Goal: Information Seeking & Learning: Stay updated

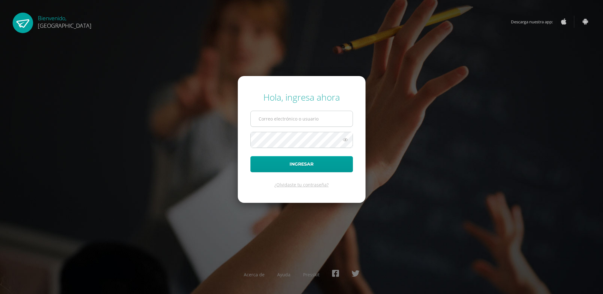
click at [270, 120] on input "text" at bounding box center [302, 118] width 102 height 15
type input "carlosfqpineda@hotmail.com"
click at [250, 156] on button "Ingresar" at bounding box center [301, 164] width 102 height 16
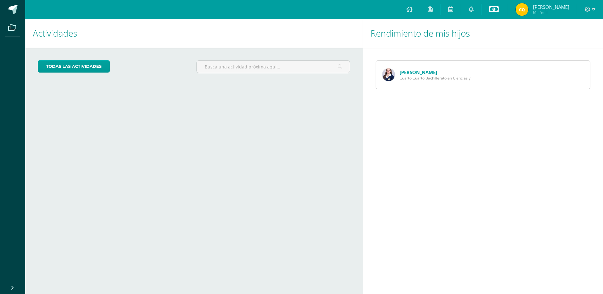
click at [494, 9] on icon at bounding box center [493, 9] width 9 height 8
click at [485, 35] on link "Estado de cuenta actual" at bounding box center [494, 35] width 69 height 15
click at [308, 146] on div "Cargando actividades" at bounding box center [194, 143] width 312 height 12
click at [275, 131] on div "Actividades Mis hijos todas las Actividades No tienes actividades Échale un vis…" at bounding box center [193, 156] width 340 height 275
click at [473, 8] on icon at bounding box center [470, 9] width 5 height 6
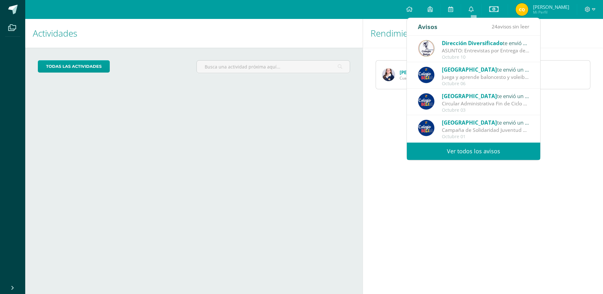
click at [470, 152] on link "Ver todos los avisos" at bounding box center [473, 150] width 133 height 17
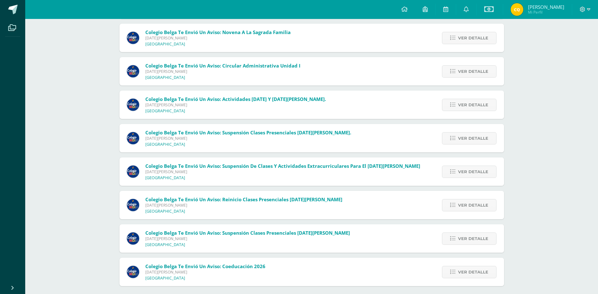
scroll to position [613, 0]
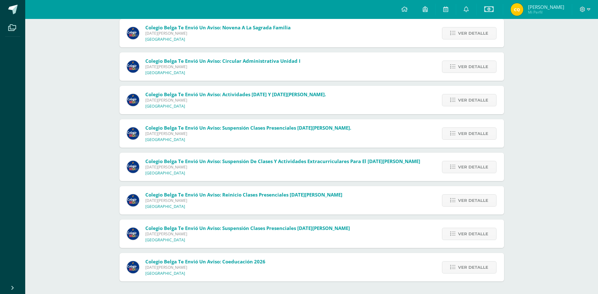
click at [356, 254] on div "Colegio Belga te envió un aviso: Coeducación 2026 Viernes 14 de Marzo de 2025 C…" at bounding box center [311, 267] width 384 height 28
click at [207, 281] on div "Colegio Belga te envió un aviso: Coeducación 2026 Viernes 14 de Marzo de 2025 C…" at bounding box center [196, 267] width 154 height 28
click at [368, 275] on div "Colegio Belga te envió un aviso: Coeducación 2026 Viernes 14 de Marzo de 2025 C…" at bounding box center [311, 267] width 384 height 28
click at [348, 272] on div "Colegio Belga te envió un aviso: Coeducación 2026 Viernes 14 de Marzo de 2025 C…" at bounding box center [311, 267] width 384 height 28
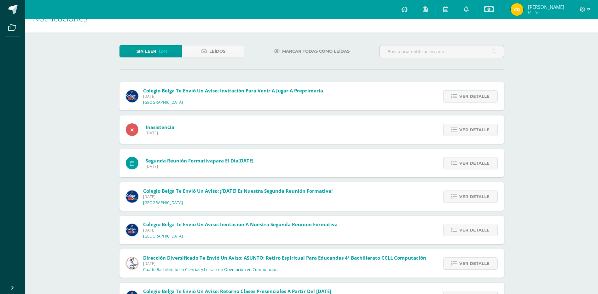
scroll to position [0, 0]
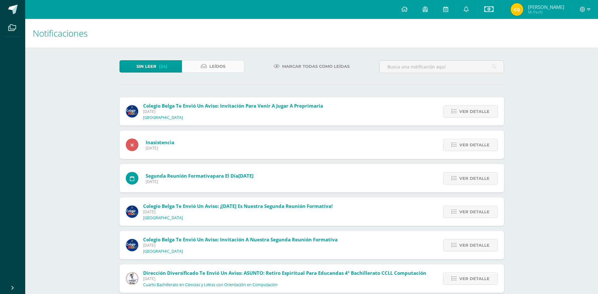
click at [219, 68] on span "Leídos" at bounding box center [217, 67] width 16 height 12
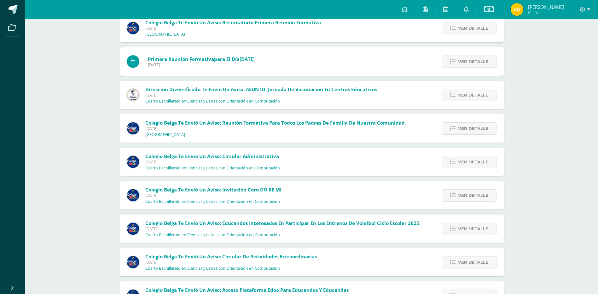
scroll to position [1776, 0]
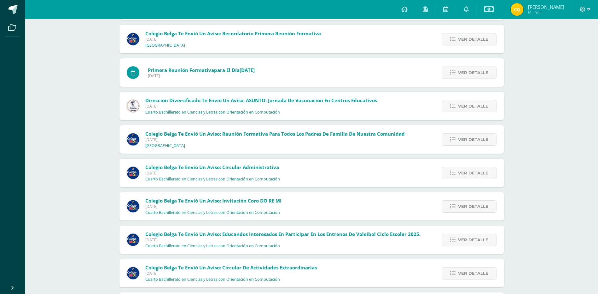
click at [220, 173] on span "[DATE]" at bounding box center [212, 172] width 135 height 5
click at [468, 172] on span "Ver detalle" at bounding box center [473, 173] width 30 height 12
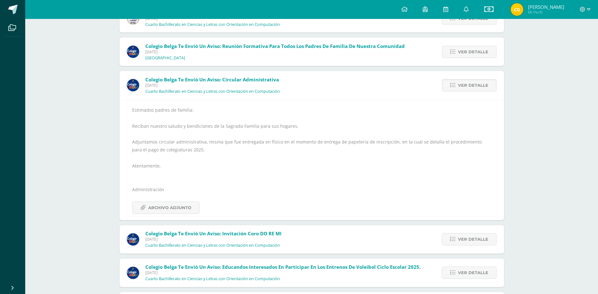
scroll to position [1902, 0]
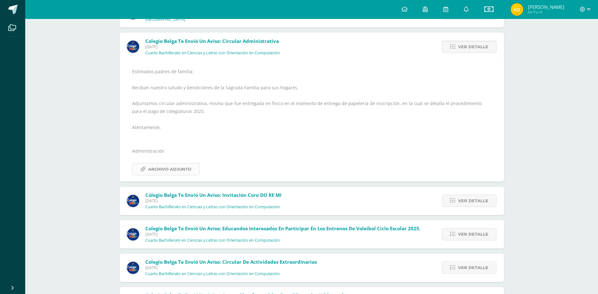
click at [162, 169] on span "Archivo Adjunto" at bounding box center [169, 169] width 43 height 12
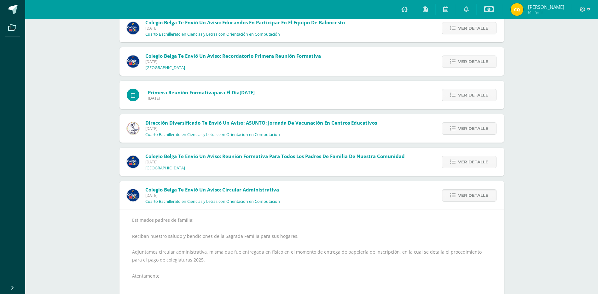
scroll to position [1744, 0]
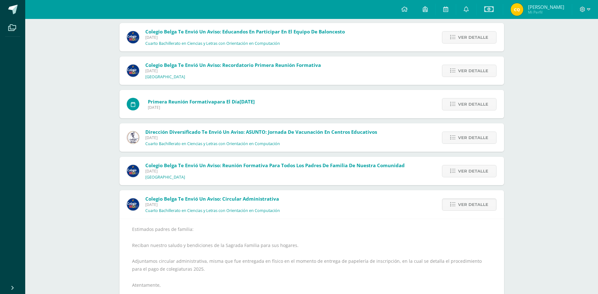
click at [307, 206] on div "Colegio Belga te envió un aviso: Circular Administrativa Jueves 30 de Enero de …" at bounding box center [311, 264] width 384 height 149
click at [308, 205] on div "Colegio Belga te envió un aviso: Circular Administrativa Jueves 30 de Enero de …" at bounding box center [311, 264] width 384 height 149
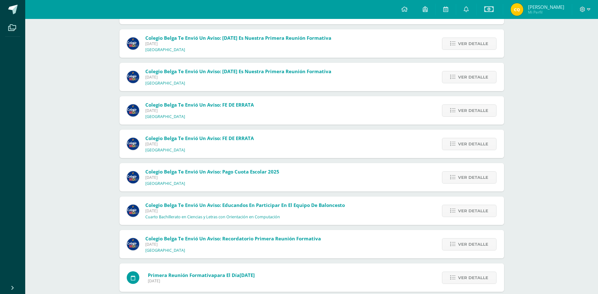
scroll to position [1555, 0]
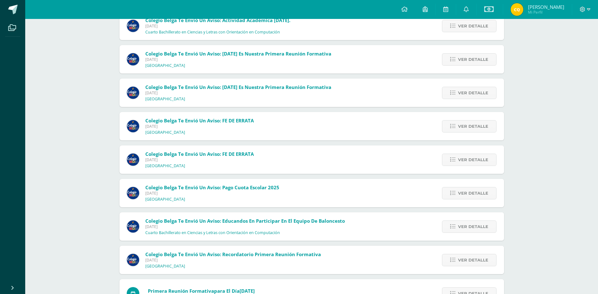
click at [227, 190] on span "Viernes 07 de Febrero de 2025" at bounding box center [212, 192] width 134 height 5
click at [455, 191] on icon at bounding box center [452, 192] width 5 height 5
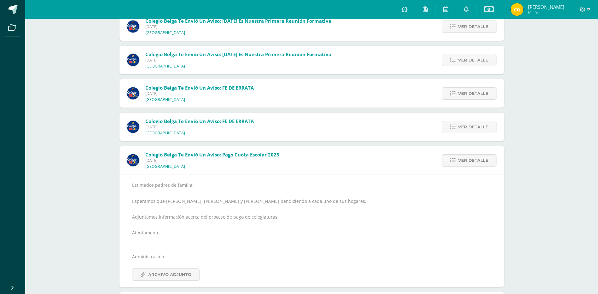
scroll to position [1681, 0]
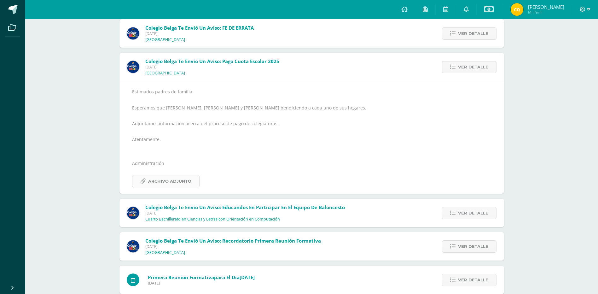
click at [157, 182] on span "Archivo Adjunto" at bounding box center [169, 181] width 43 height 12
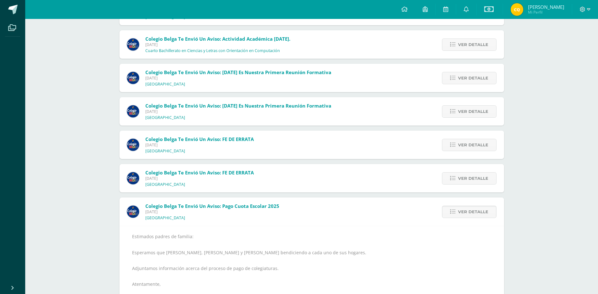
scroll to position [1524, 0]
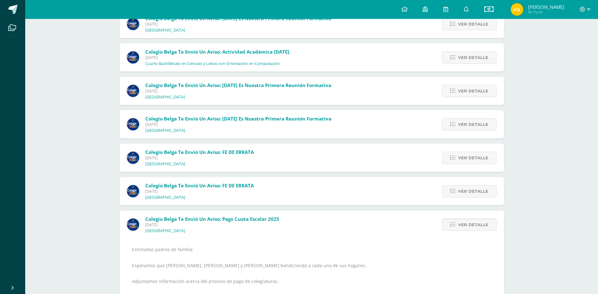
click at [298, 192] on div "Colegio Belga te envió un aviso: FE DE ERRATA Lunes 10 de Febrero de 2025 Coleg…" at bounding box center [311, 191] width 384 height 28
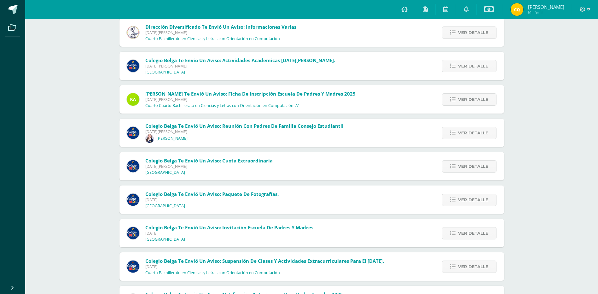
scroll to position [1114, 0]
click at [237, 165] on span "Lunes 03 de Marzo de 2025" at bounding box center [208, 166] width 127 height 5
click at [455, 163] on link "Ver detalle" at bounding box center [469, 166] width 55 height 12
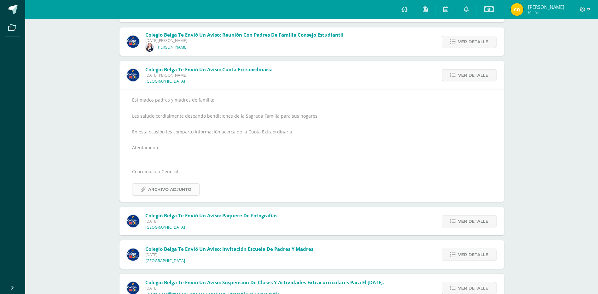
scroll to position [1209, 0]
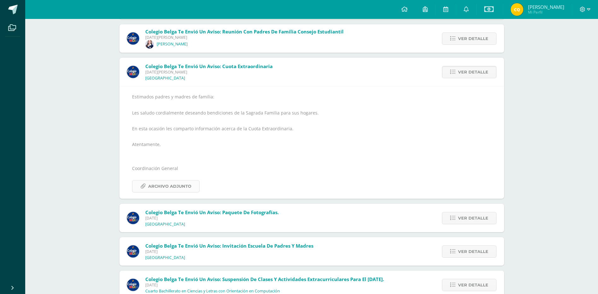
click at [165, 185] on span "Archivo Adjunto" at bounding box center [169, 186] width 43 height 12
click at [589, 8] on icon at bounding box center [588, 10] width 3 height 6
click at [561, 43] on span "Cerrar sesión" at bounding box center [569, 43] width 28 height 6
